Goal: Navigation & Orientation: Find specific page/section

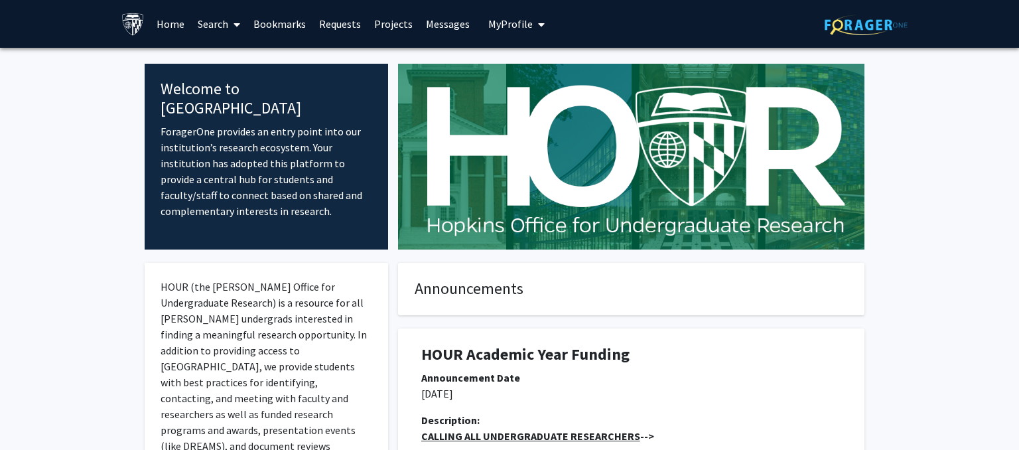
click at [507, 20] on span "My Profile" at bounding box center [510, 23] width 44 height 13
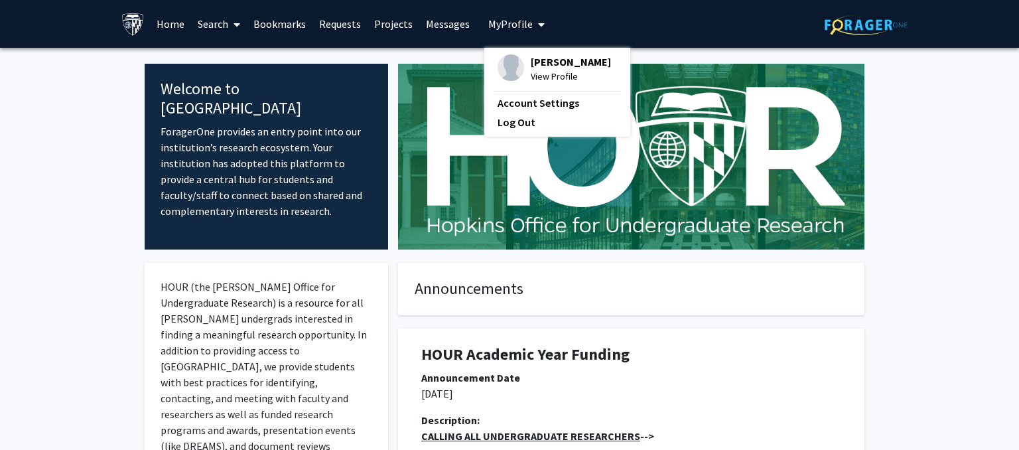
click at [531, 73] on span "View Profile" at bounding box center [571, 76] width 80 height 15
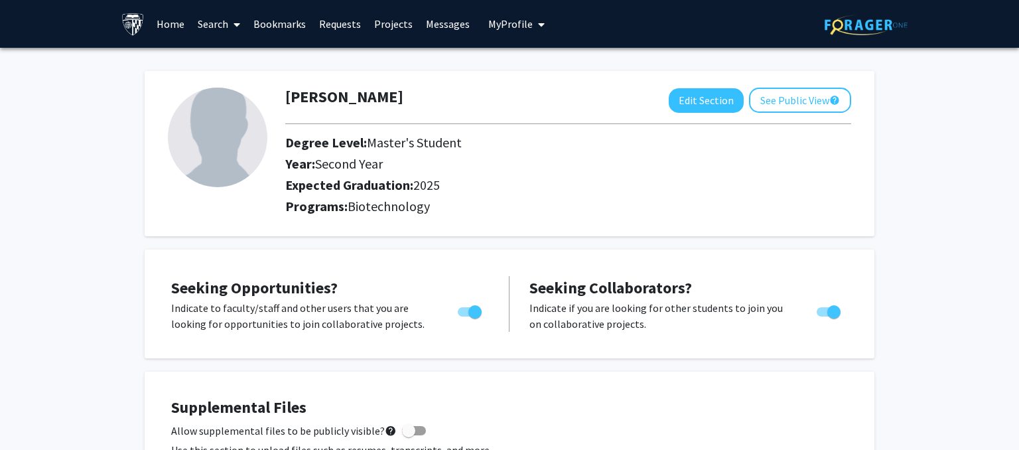
click at [538, 28] on icon "My profile dropdown to access profile and logout" at bounding box center [541, 24] width 7 height 11
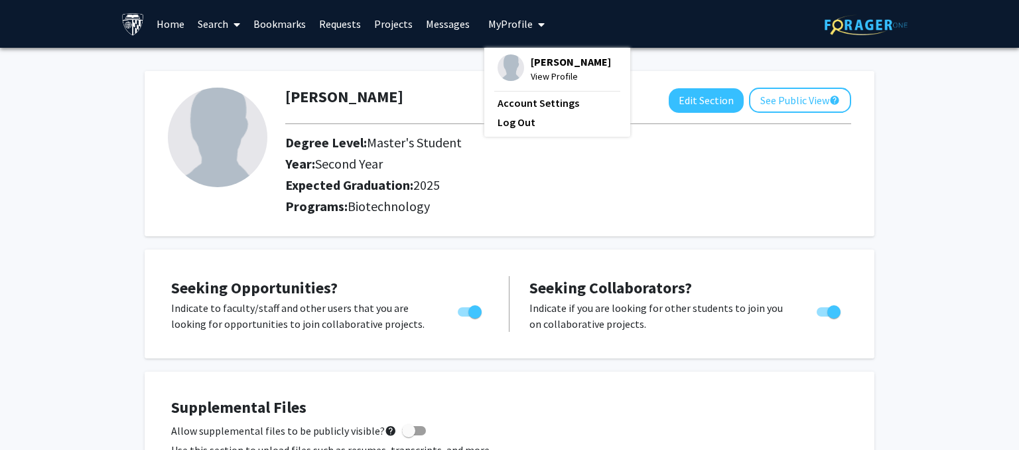
click at [538, 28] on icon "My profile dropdown to access profile and logout" at bounding box center [541, 24] width 7 height 11
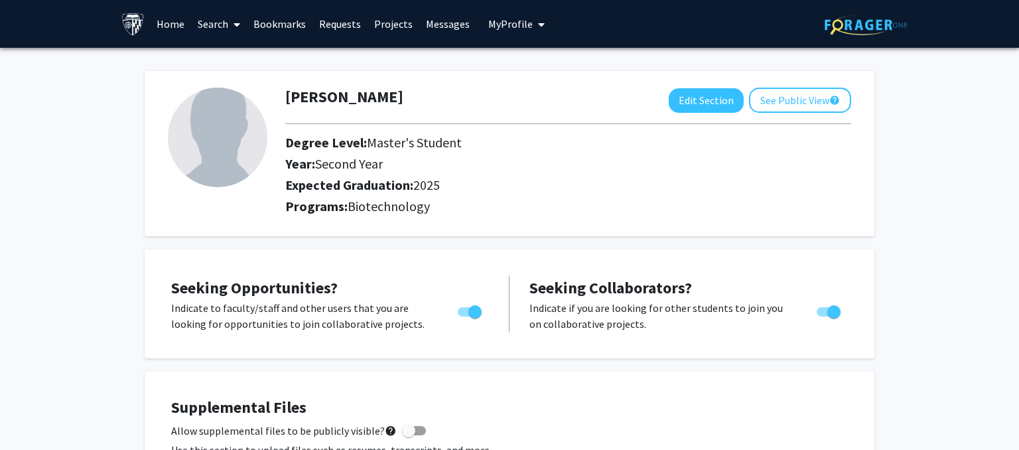
click at [441, 33] on link "Messages" at bounding box center [447, 24] width 57 height 46
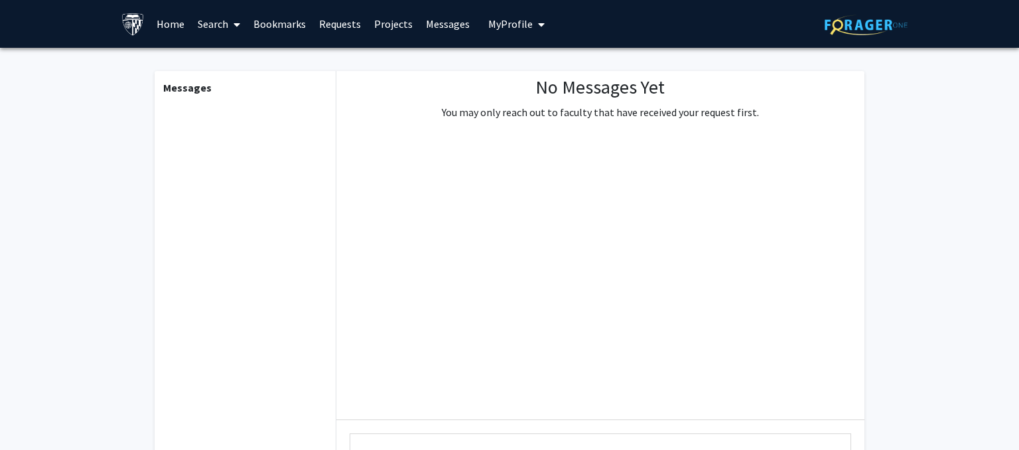
click at [413, 28] on link "Projects" at bounding box center [393, 24] width 52 height 46
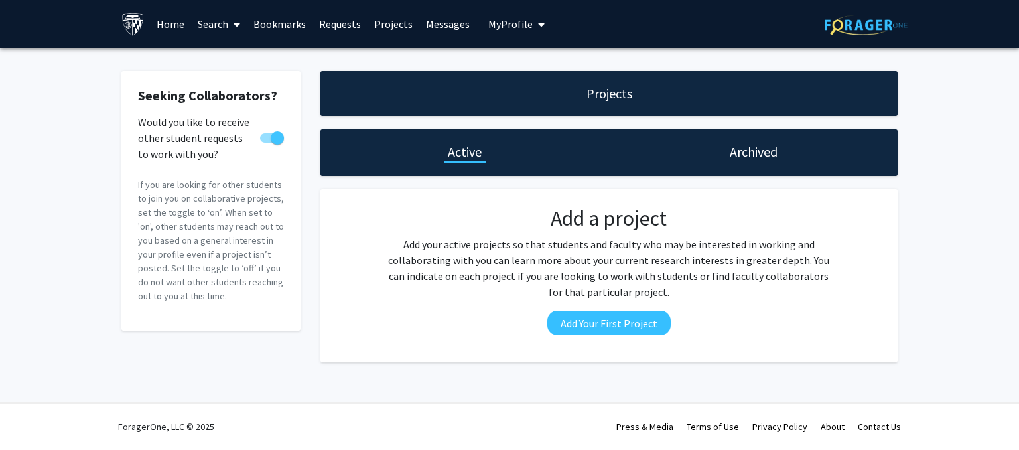
click at [279, 32] on link "Bookmarks" at bounding box center [280, 24] width 66 height 46
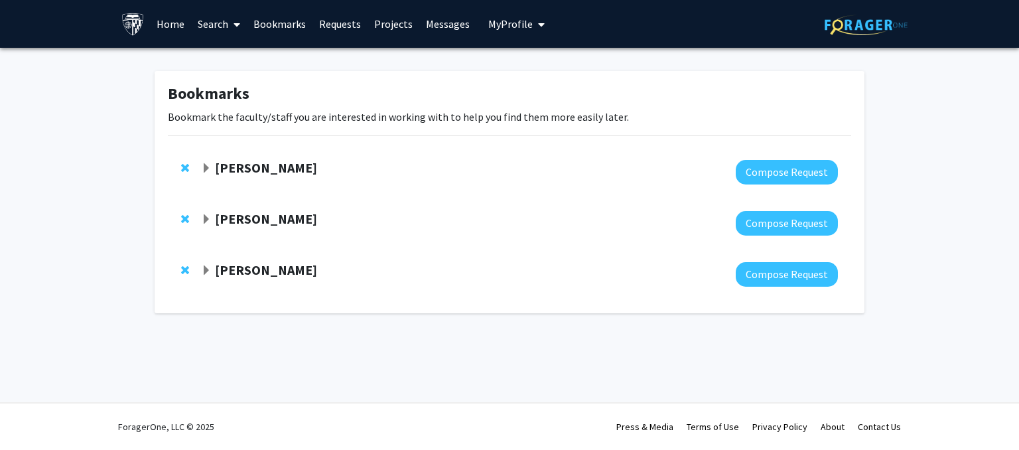
click at [210, 23] on link "Search" at bounding box center [219, 24] width 56 height 46
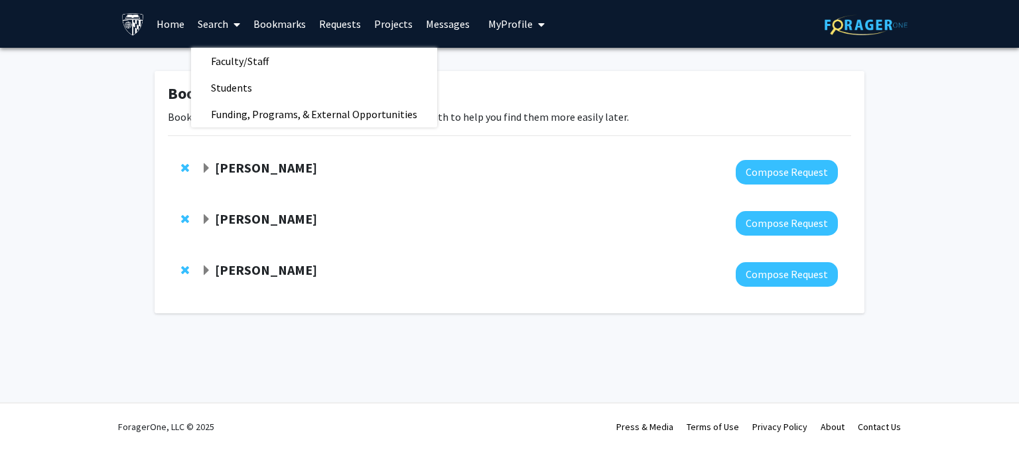
click at [210, 23] on link "Search" at bounding box center [219, 24] width 56 height 46
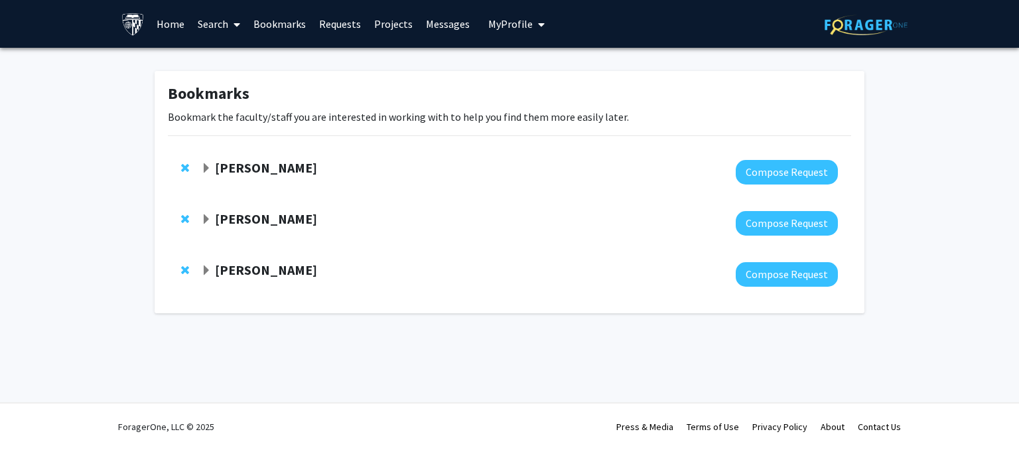
click at [174, 27] on link "Home" at bounding box center [170, 24] width 41 height 46
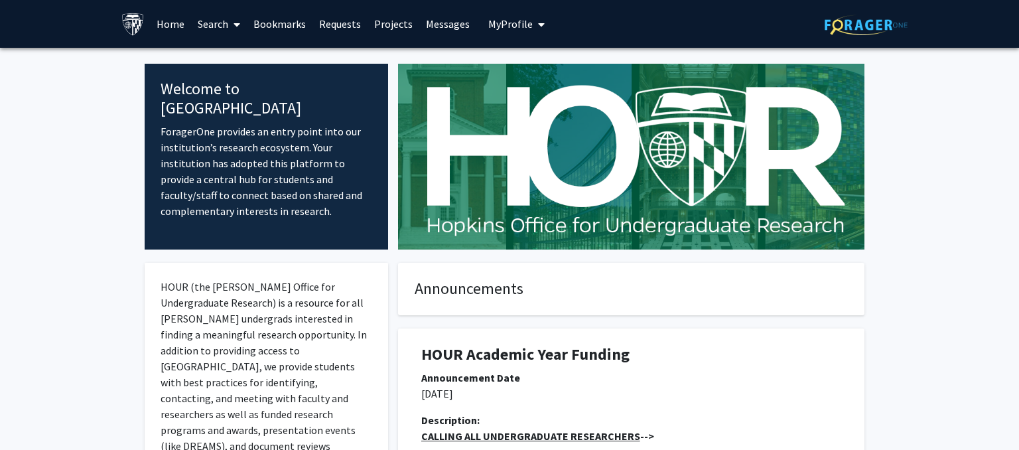
click at [218, 25] on link "Search" at bounding box center [219, 24] width 56 height 46
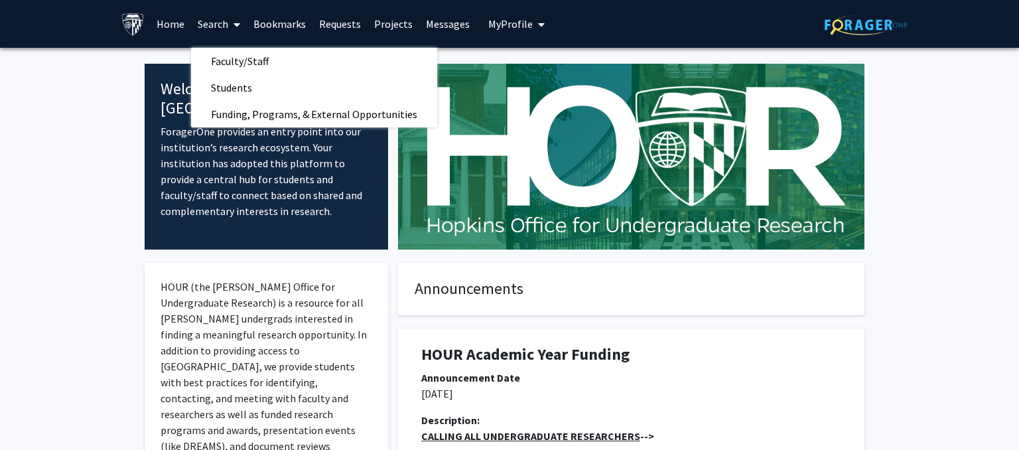
click at [218, 25] on link "Search" at bounding box center [219, 24] width 56 height 46
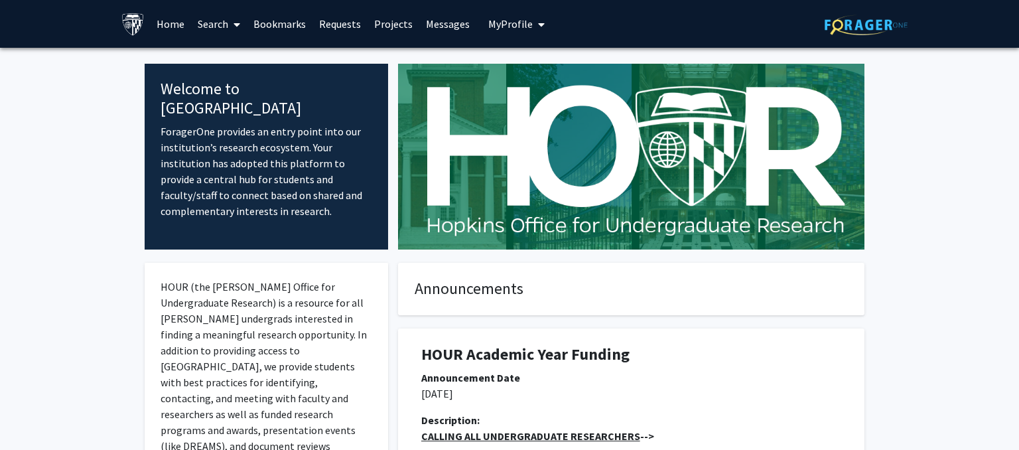
click at [339, 28] on link "Requests" at bounding box center [339, 24] width 55 height 46
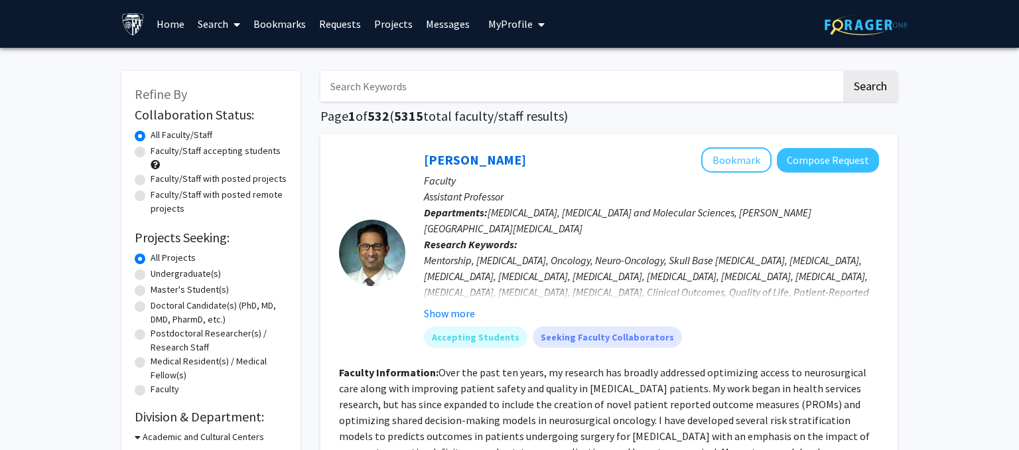
click at [505, 38] on button "My Profile" at bounding box center [516, 24] width 64 height 48
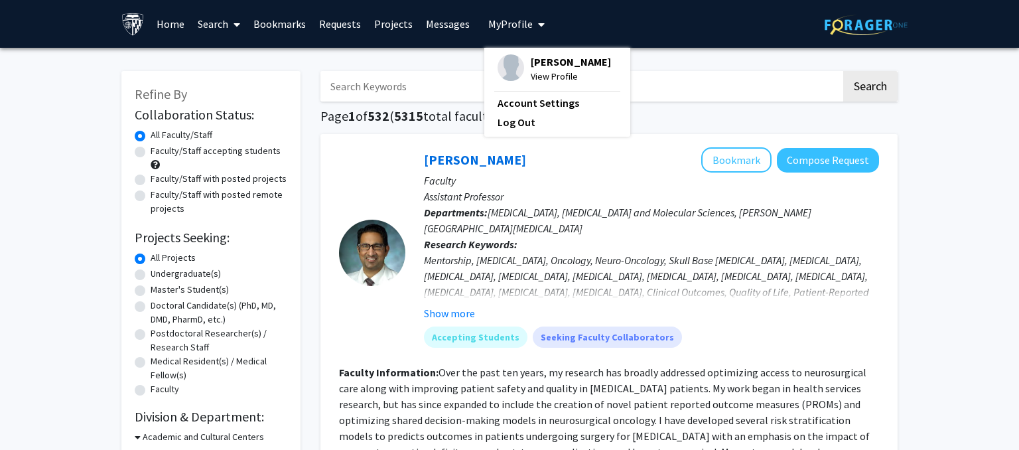
click at [505, 38] on button "My Profile" at bounding box center [516, 24] width 64 height 48
